Goal: Information Seeking & Learning: Learn about a topic

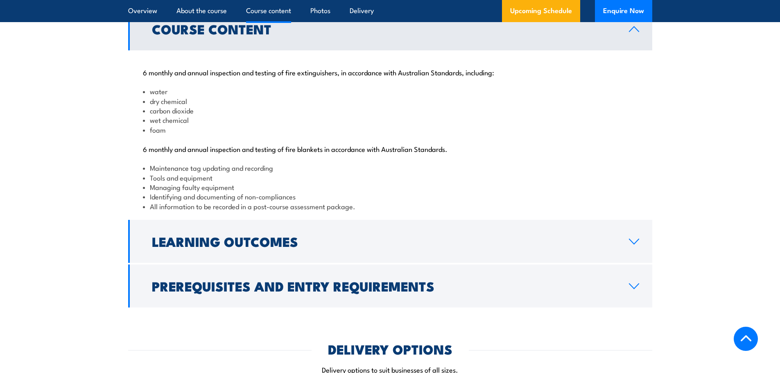
scroll to position [860, 0]
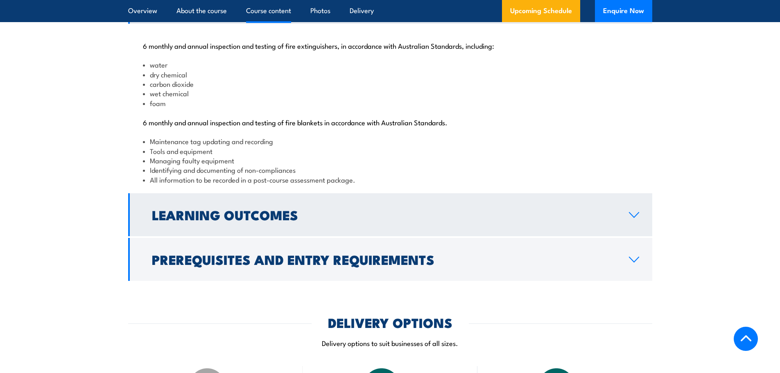
click at [251, 220] on h2 "Learning Outcomes" at bounding box center [384, 214] width 464 height 11
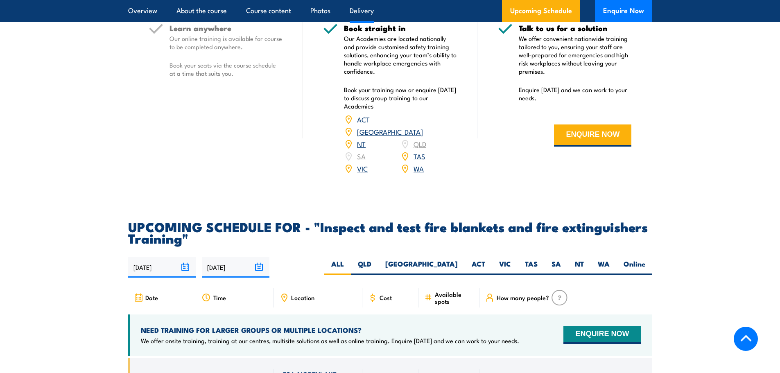
scroll to position [1147, 0]
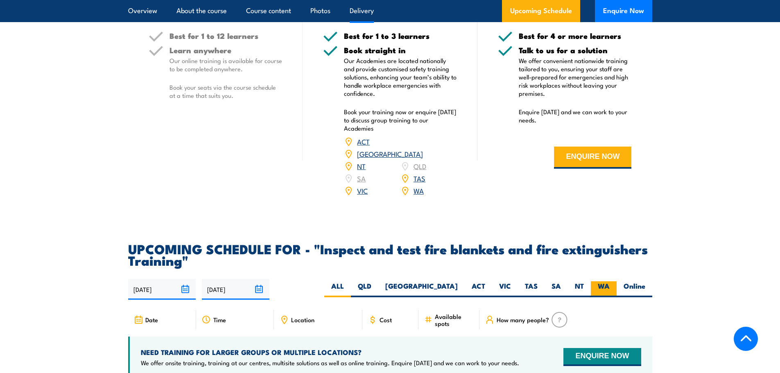
click at [609, 297] on label "WA" at bounding box center [604, 289] width 26 height 16
click at [610, 287] on input "WA" at bounding box center [612, 283] width 5 height 5
radio input "true"
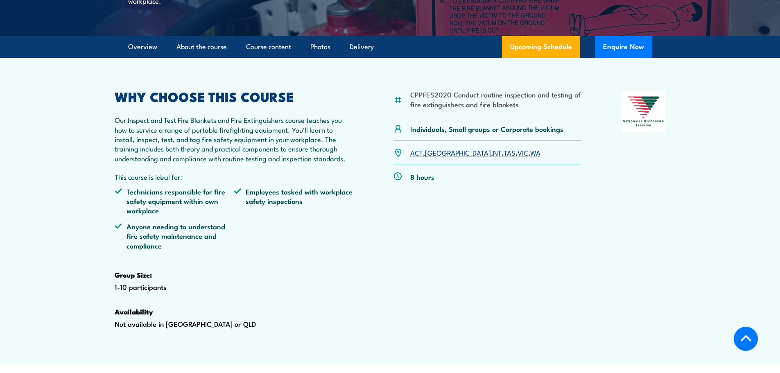
scroll to position [129, 0]
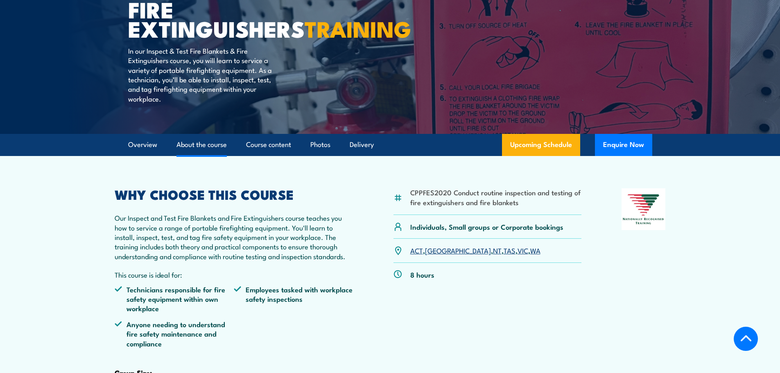
click at [195, 156] on link "About the course" at bounding box center [202, 145] width 50 height 22
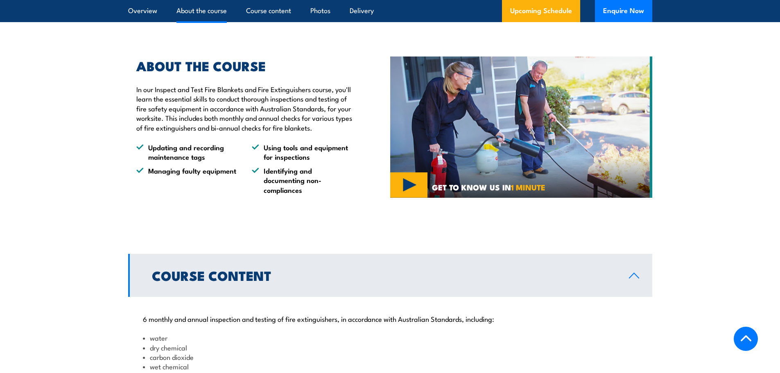
scroll to position [595, 0]
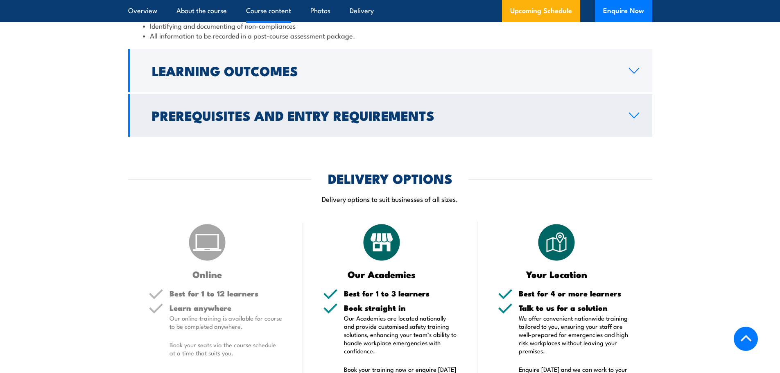
click at [218, 121] on h2 "Prerequisites and Entry Requirements" at bounding box center [384, 114] width 464 height 11
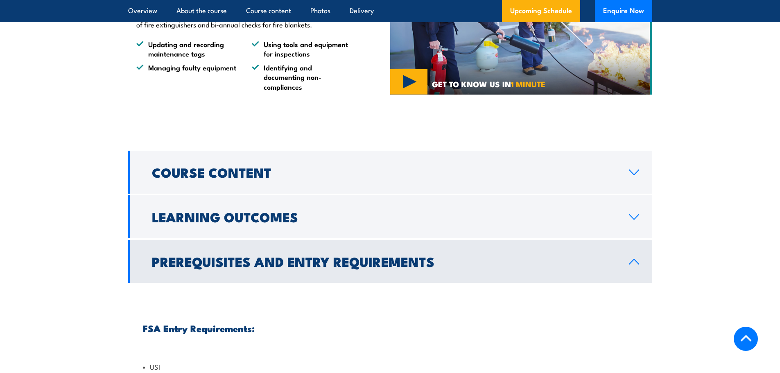
scroll to position [589, 0]
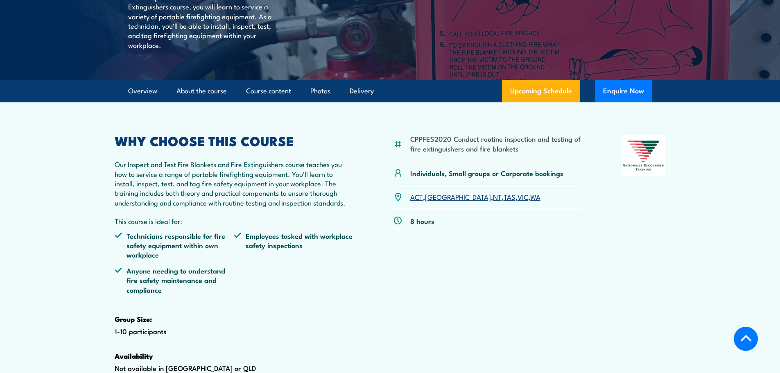
scroll to position [179, 0]
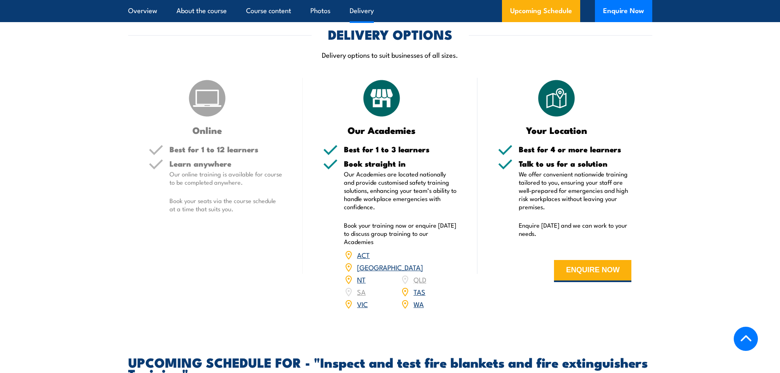
scroll to position [1159, 0]
